Goal: Task Accomplishment & Management: Use online tool/utility

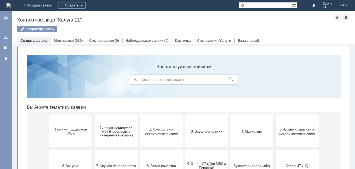
click at [66, 40] on link "Мои заявки" at bounding box center [64, 41] width 20 height 4
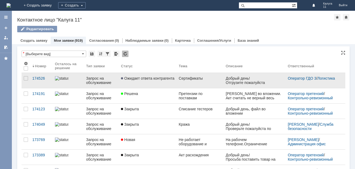
click at [186, 79] on div "Сертификаты" at bounding box center [200, 78] width 43 height 4
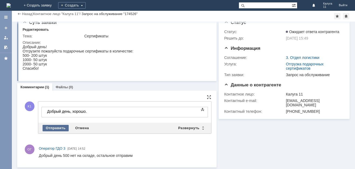
click at [63, 128] on div "Отправить" at bounding box center [56, 128] width 26 height 6
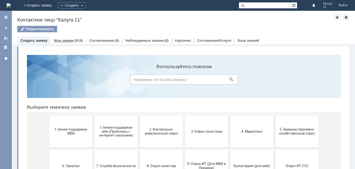
click at [77, 39] on div "(919)" at bounding box center [79, 41] width 8 height 4
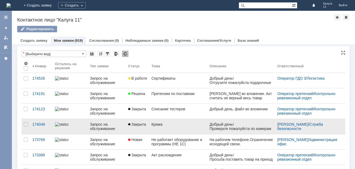
click at [159, 123] on div "Кража" at bounding box center [178, 124] width 54 height 4
